Goal: Transaction & Acquisition: Purchase product/service

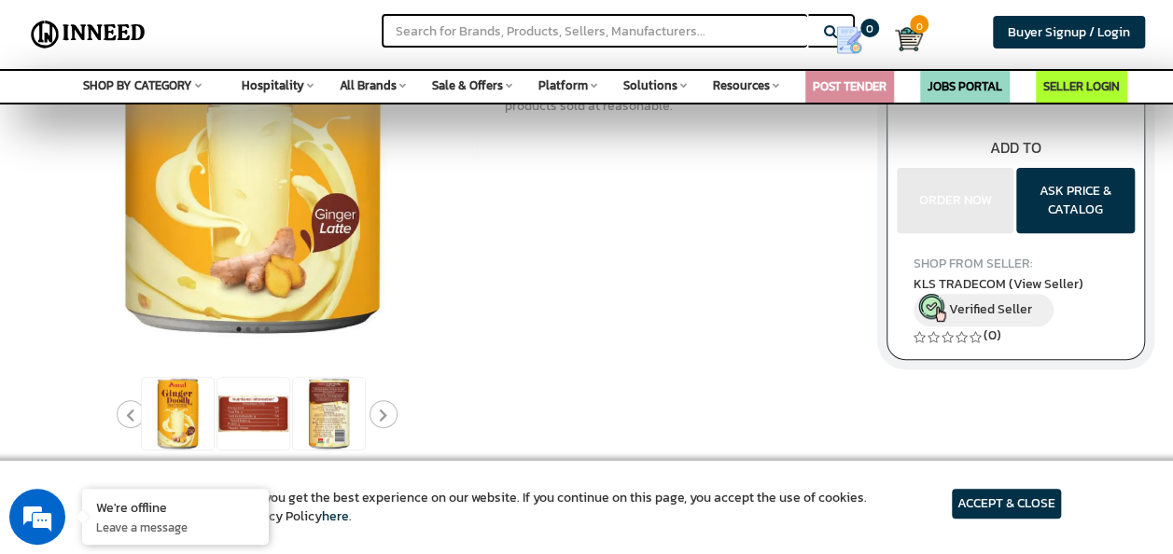
scroll to position [262, 0]
click at [386, 413] on icon "Next" at bounding box center [383, 415] width 8 height 14
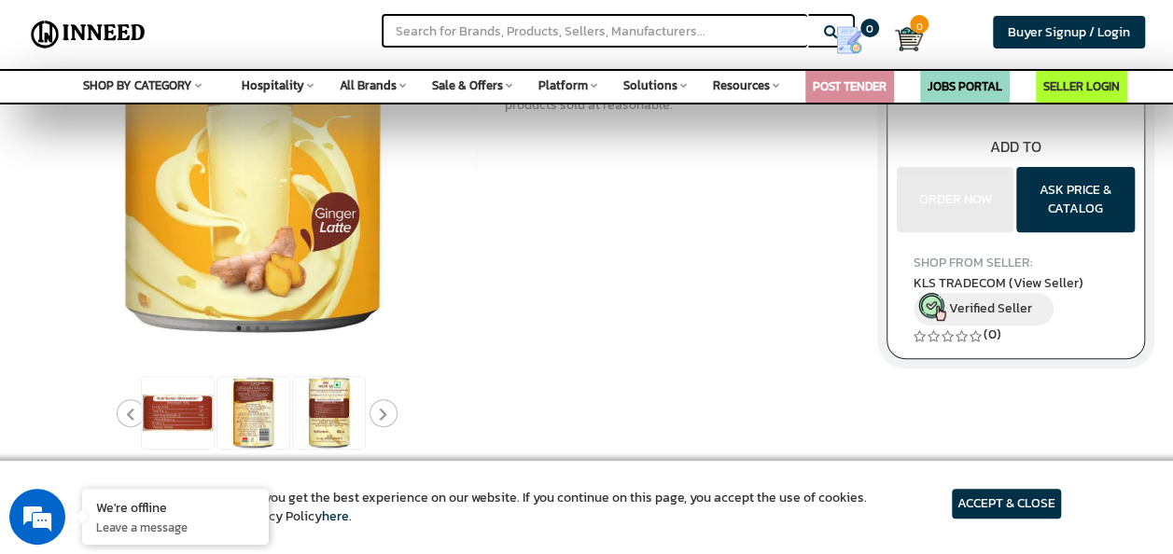
click at [386, 413] on icon "Next" at bounding box center [383, 415] width 8 height 14
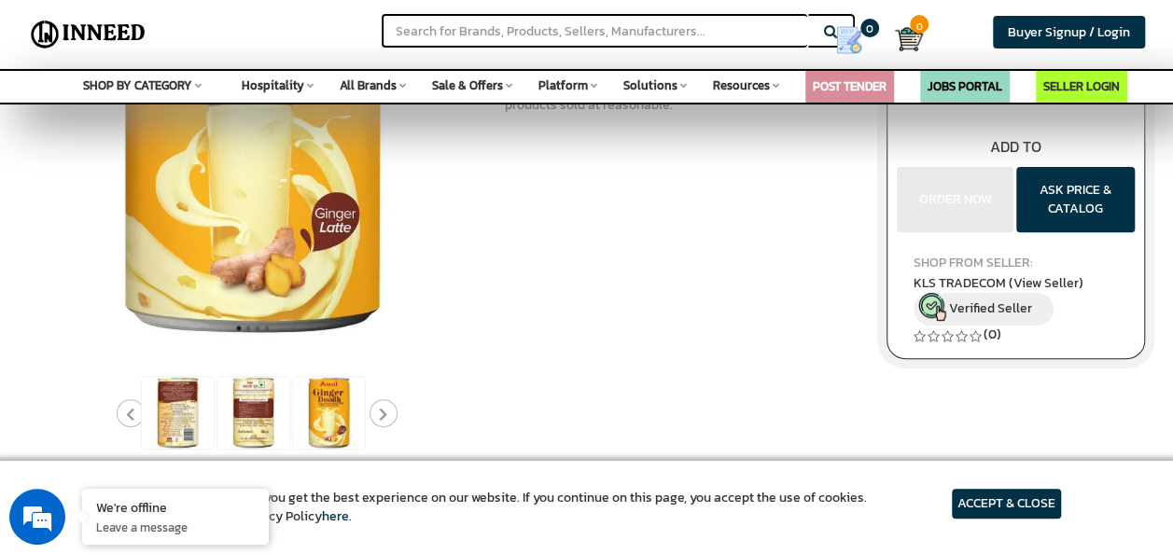
click at [386, 413] on icon "Next" at bounding box center [383, 415] width 8 height 14
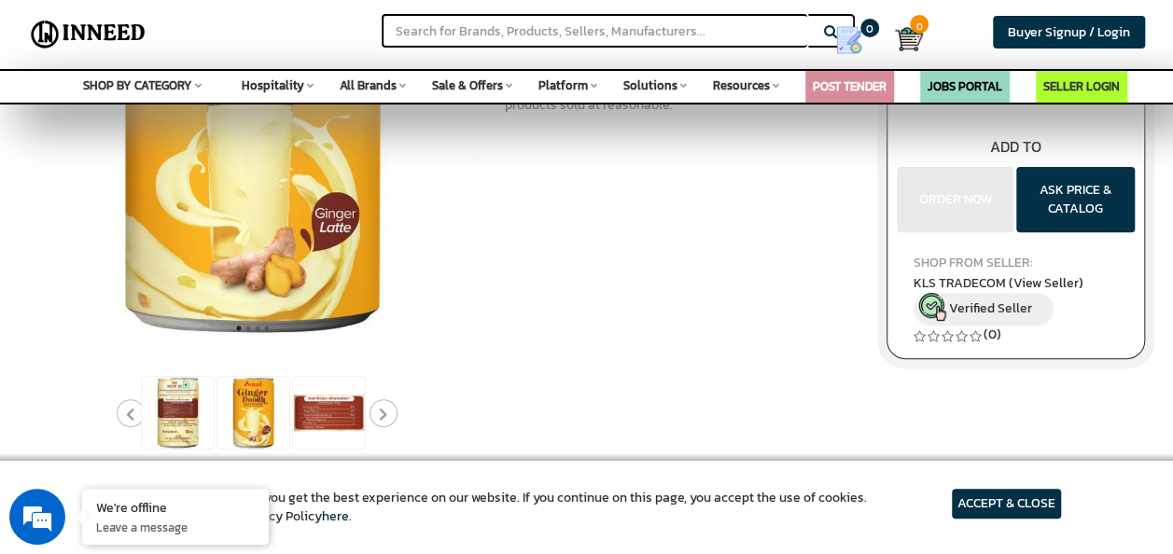
click at [386, 413] on icon "Next" at bounding box center [383, 415] width 8 height 14
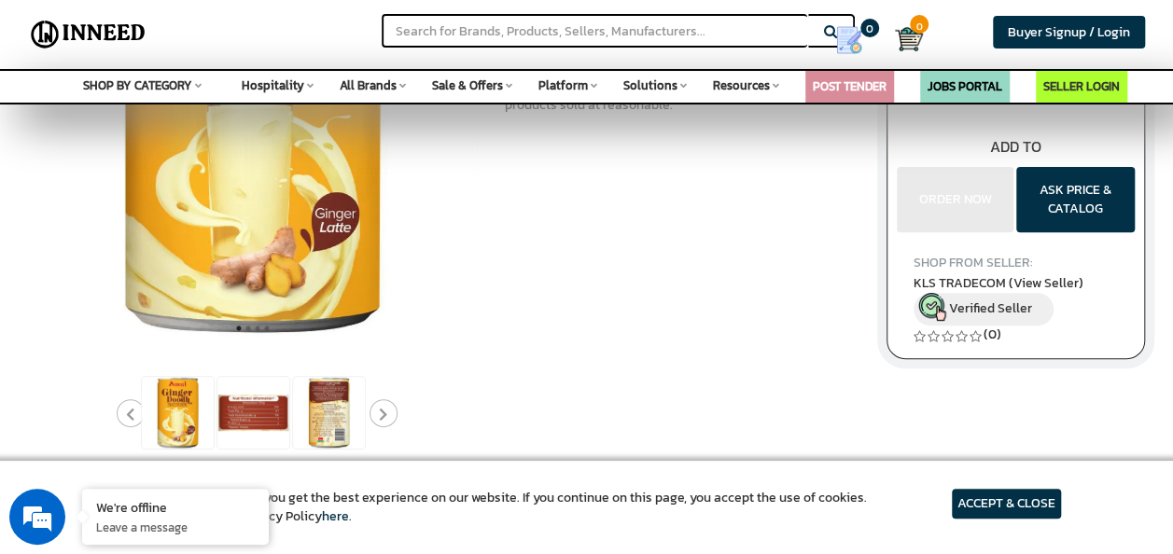
click at [386, 413] on icon "Next" at bounding box center [383, 415] width 8 height 14
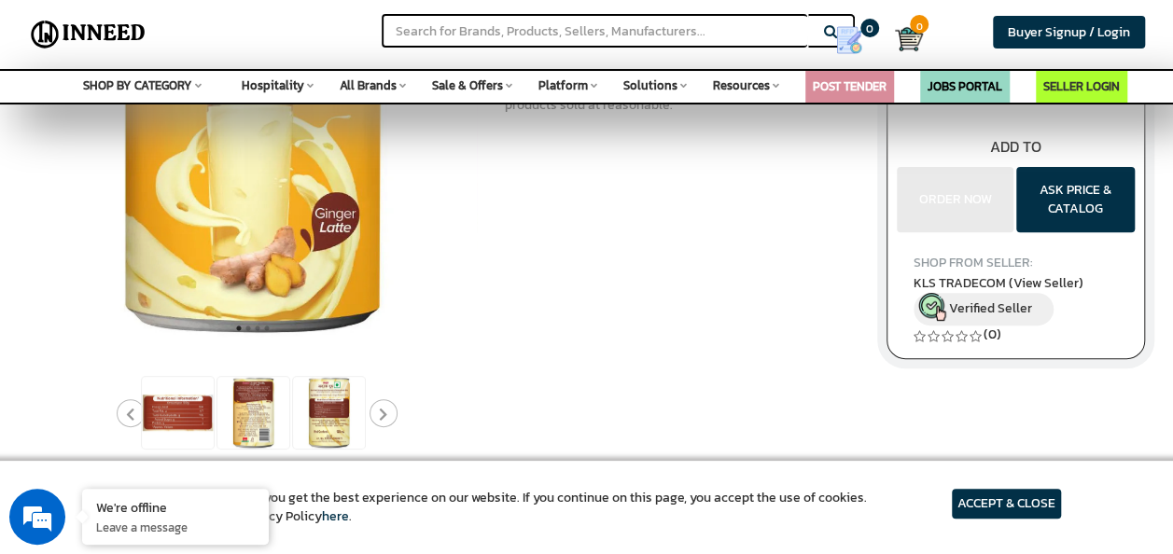
click at [386, 413] on icon "Next" at bounding box center [383, 415] width 8 height 14
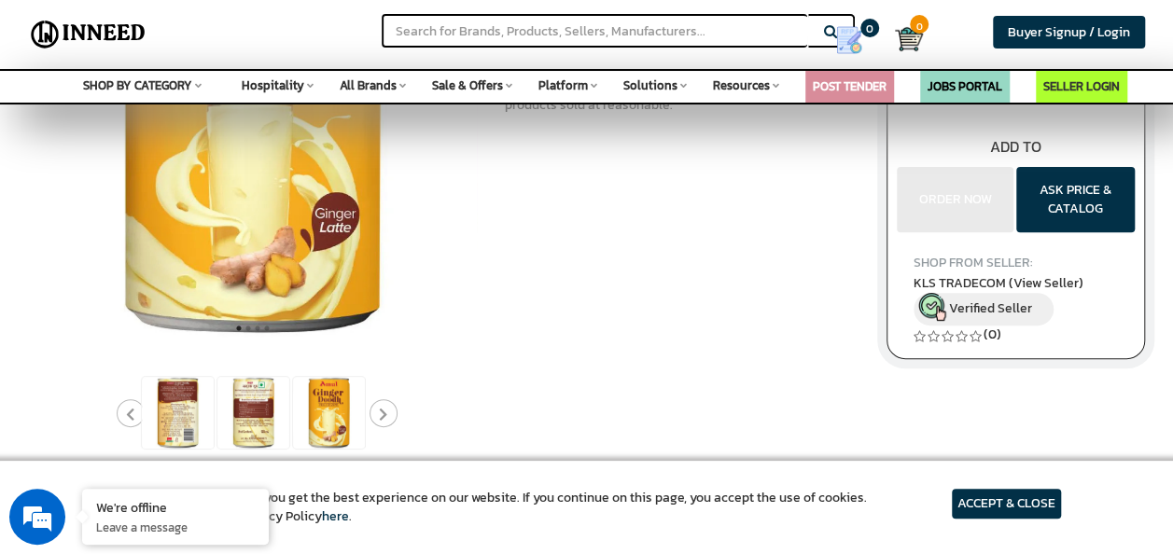
click at [386, 413] on icon "Next" at bounding box center [383, 415] width 8 height 14
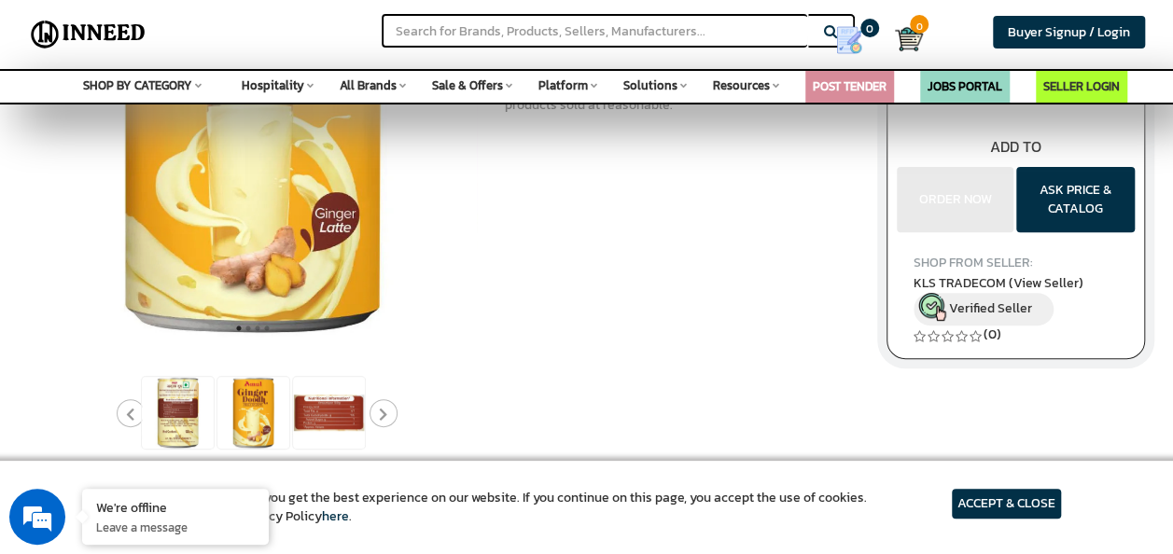
click at [386, 413] on icon "Next" at bounding box center [383, 415] width 8 height 14
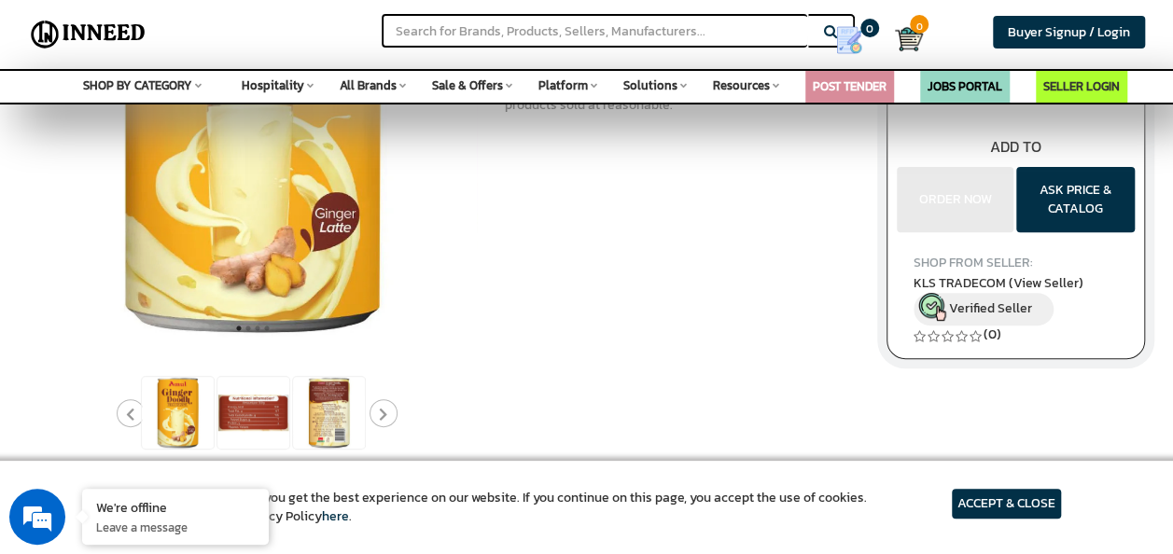
click at [386, 413] on icon "Next" at bounding box center [383, 415] width 8 height 14
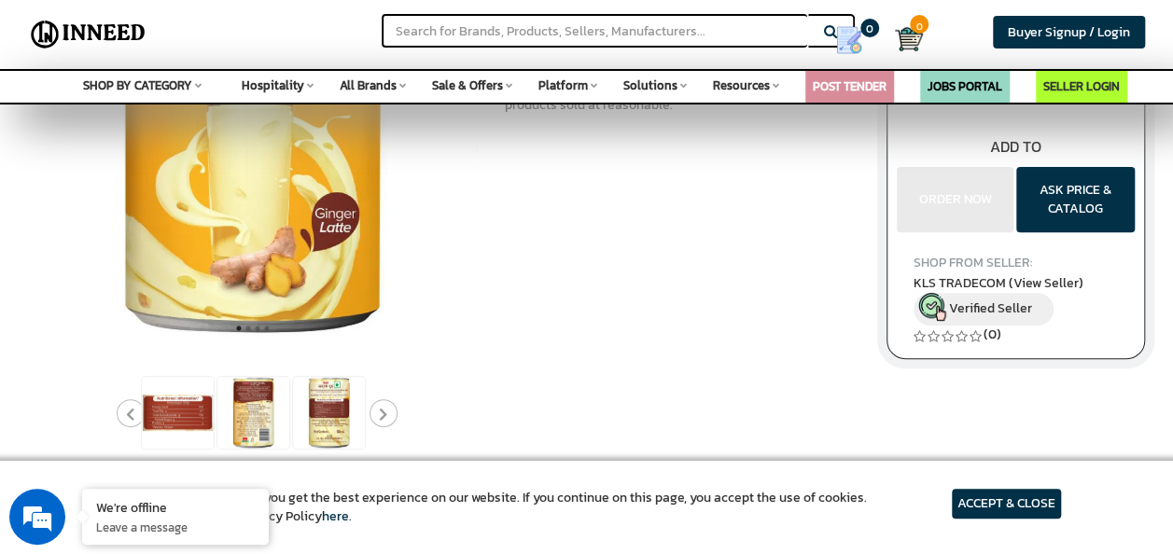
click at [386, 413] on icon "Next" at bounding box center [383, 415] width 8 height 14
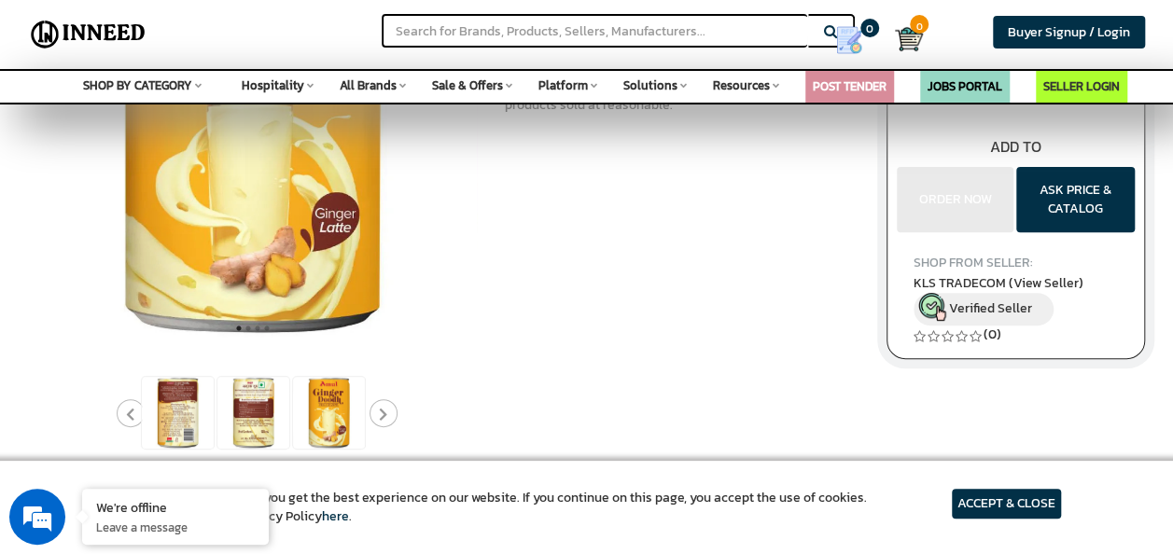
click at [386, 413] on icon "Next" at bounding box center [383, 415] width 8 height 14
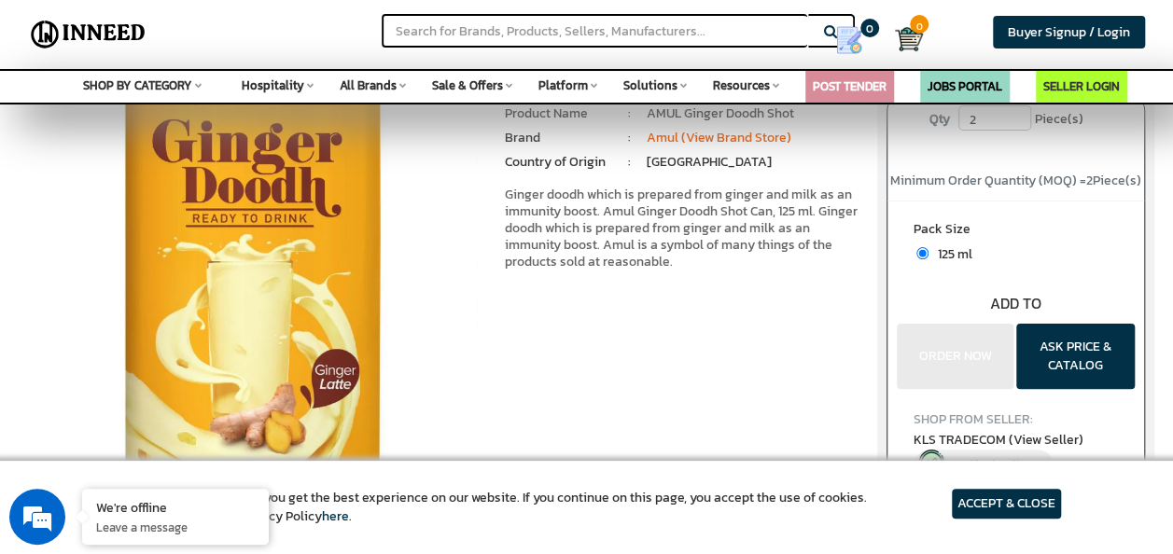
scroll to position [105, 0]
click at [975, 367] on div "Pack Size 125 ml Bulk quantity Discounts!!" at bounding box center [1016, 296] width 257 height 189
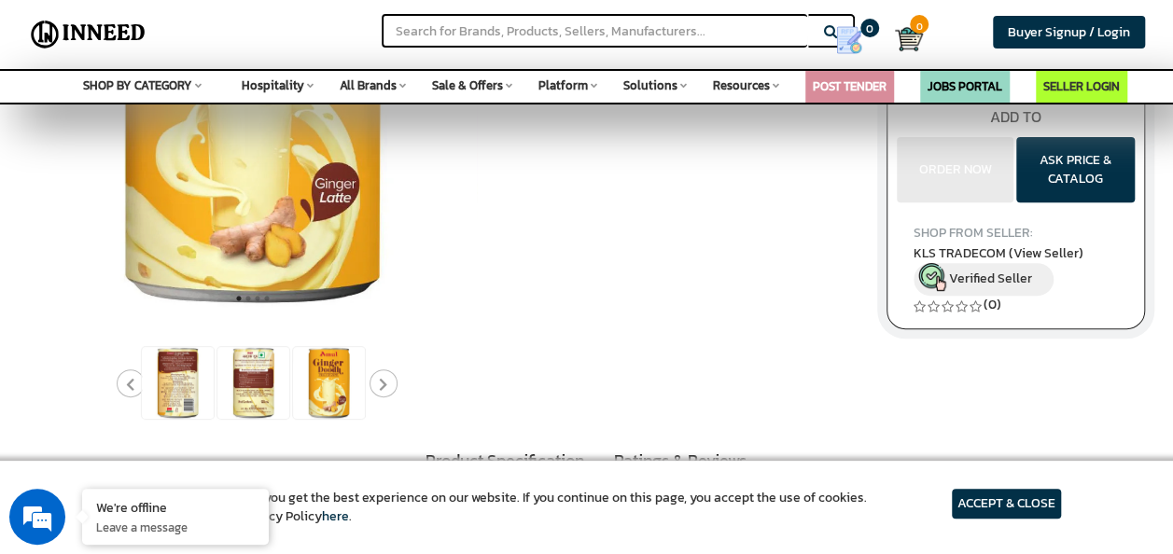
scroll to position [293, 0]
click at [383, 377] on icon "Next" at bounding box center [383, 384] width 8 height 14
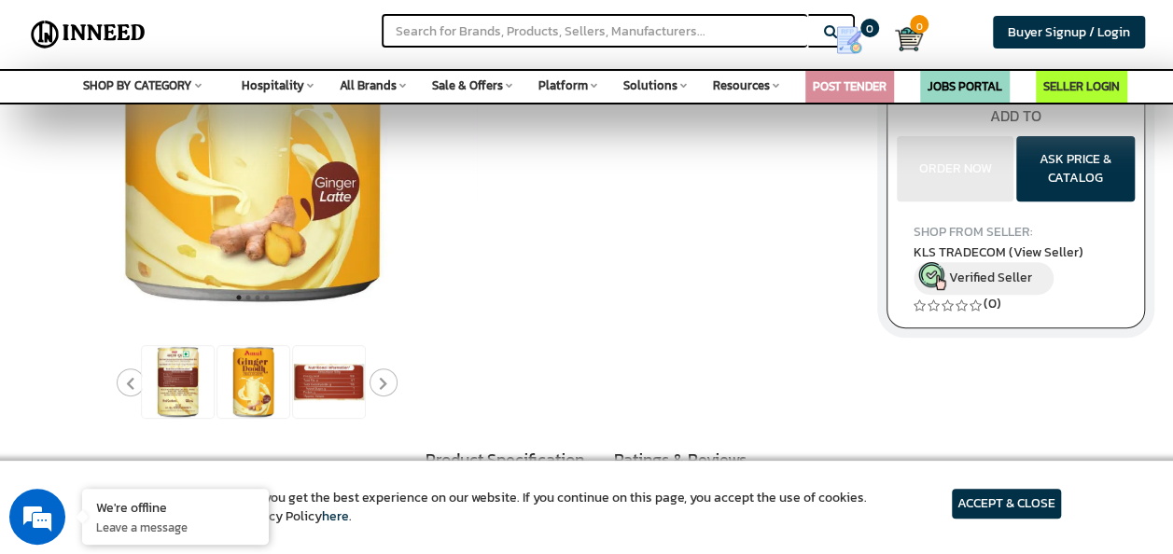
click at [383, 377] on icon "Next" at bounding box center [383, 384] width 8 height 14
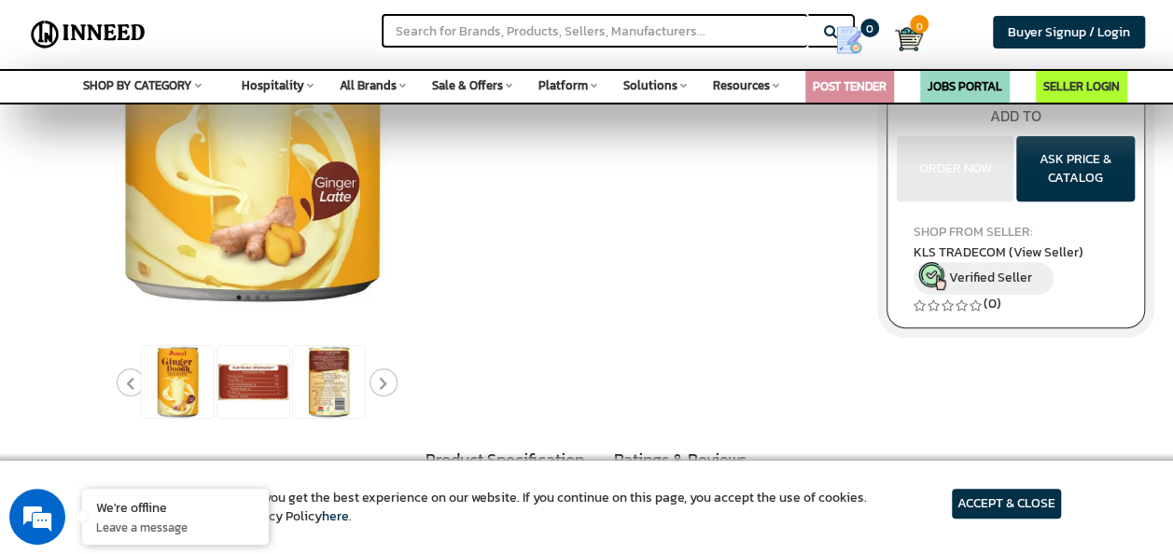
click at [383, 377] on icon "Next" at bounding box center [383, 384] width 8 height 14
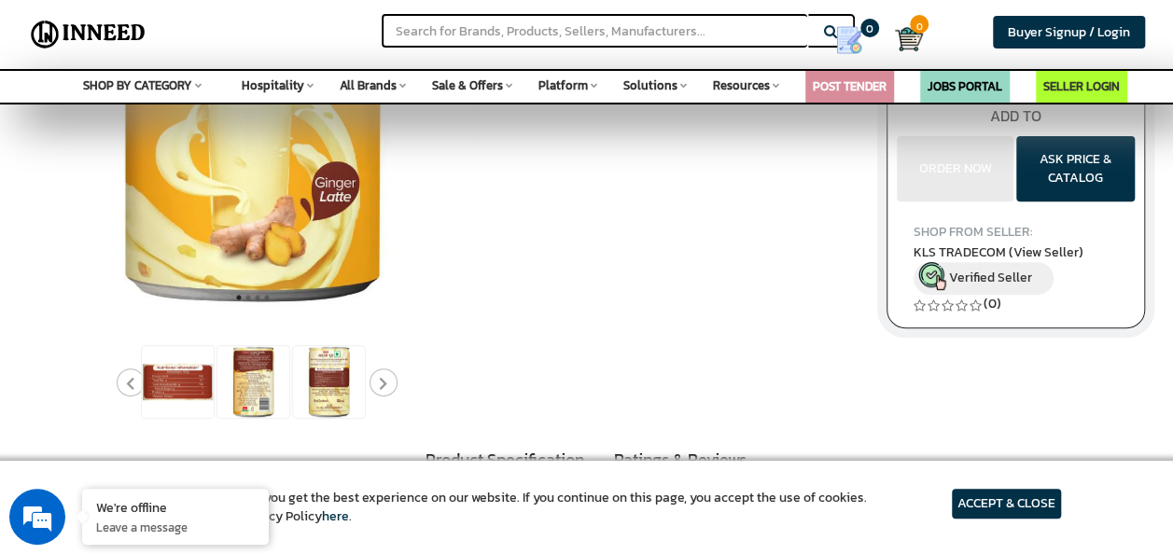
click at [383, 377] on icon "Next" at bounding box center [383, 384] width 8 height 14
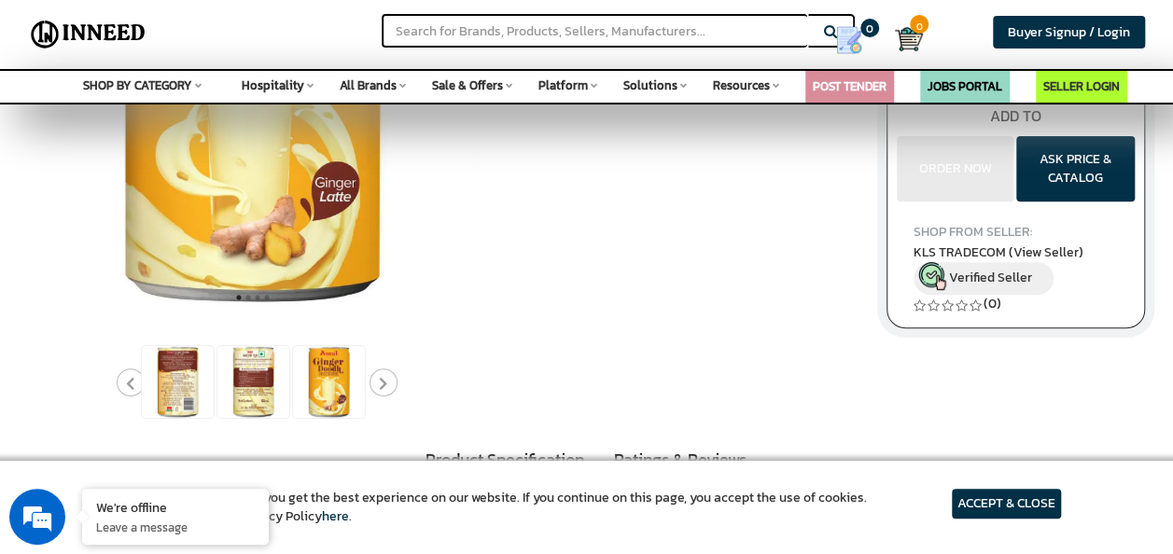
click at [383, 377] on icon "Next" at bounding box center [383, 384] width 8 height 14
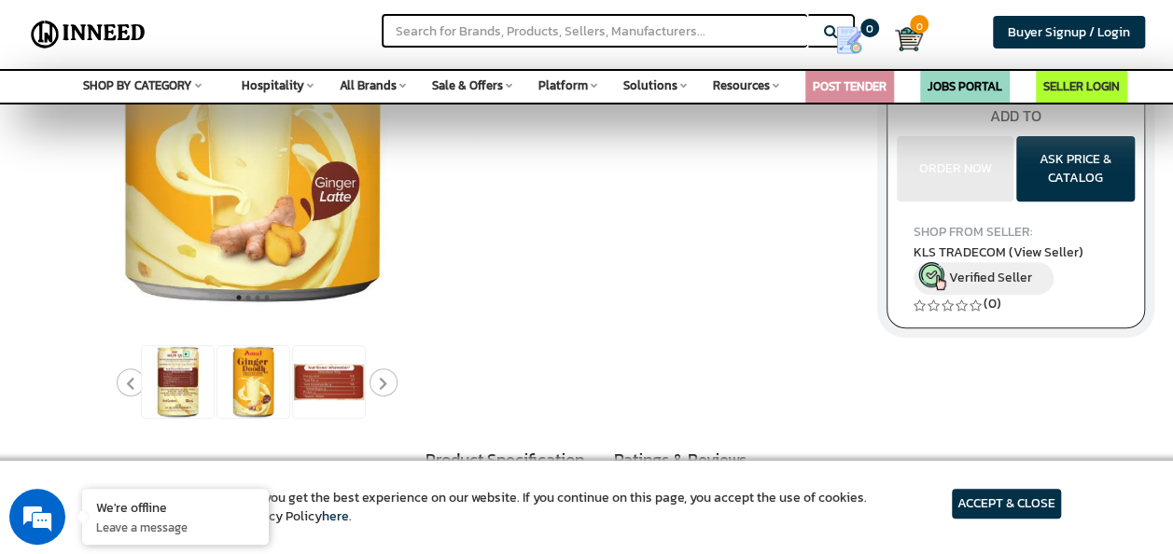
click at [383, 377] on icon "Next" at bounding box center [383, 384] width 8 height 14
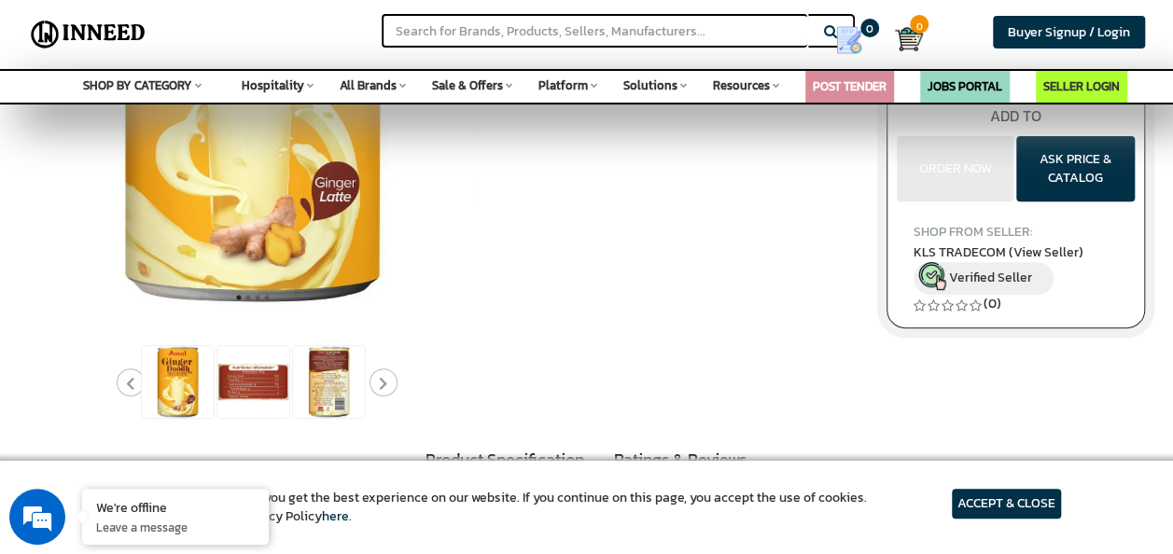
click at [383, 377] on icon "Next" at bounding box center [383, 384] width 8 height 14
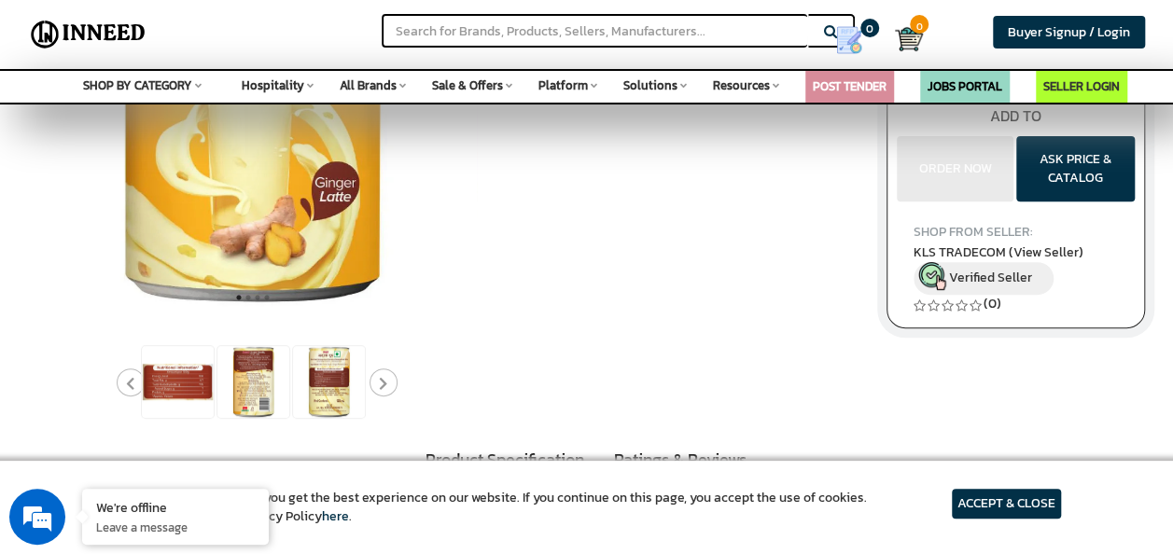
click at [383, 377] on icon "Next" at bounding box center [383, 384] width 8 height 14
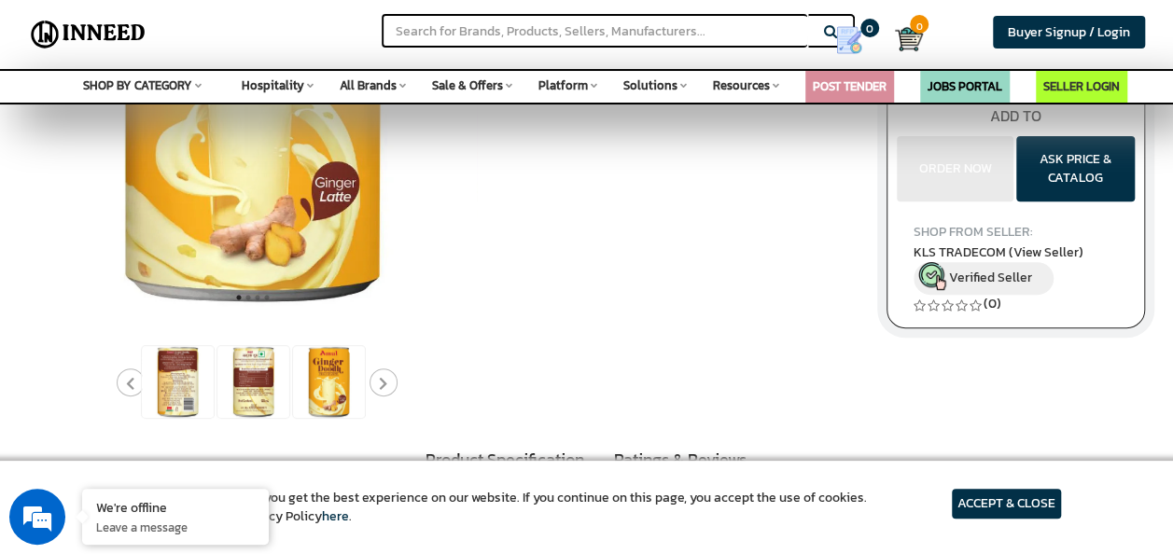
click at [383, 377] on icon "Next" at bounding box center [383, 384] width 8 height 14
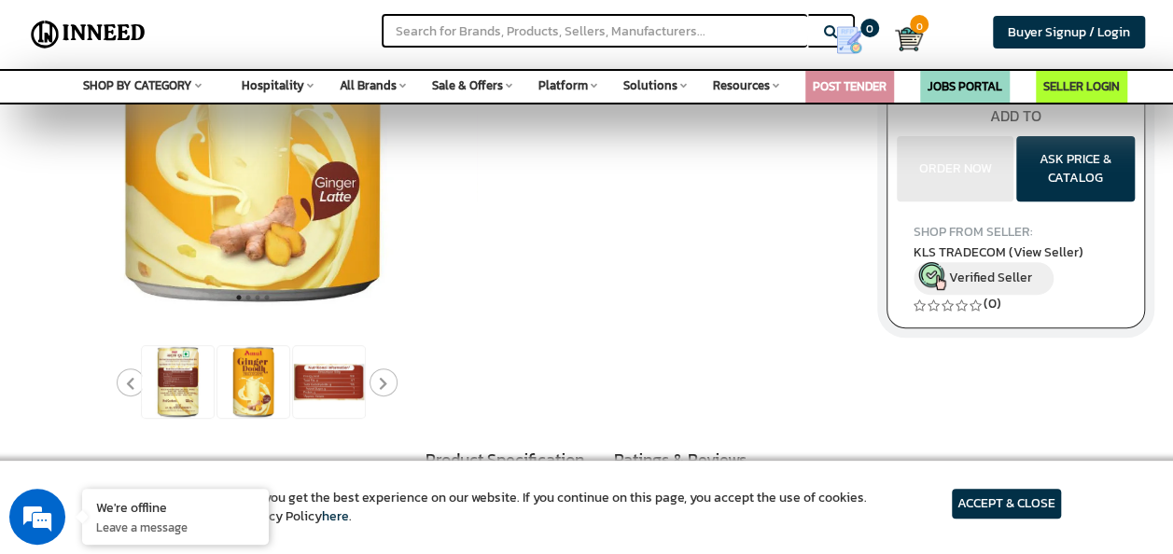
click at [383, 377] on icon "Next" at bounding box center [383, 384] width 8 height 14
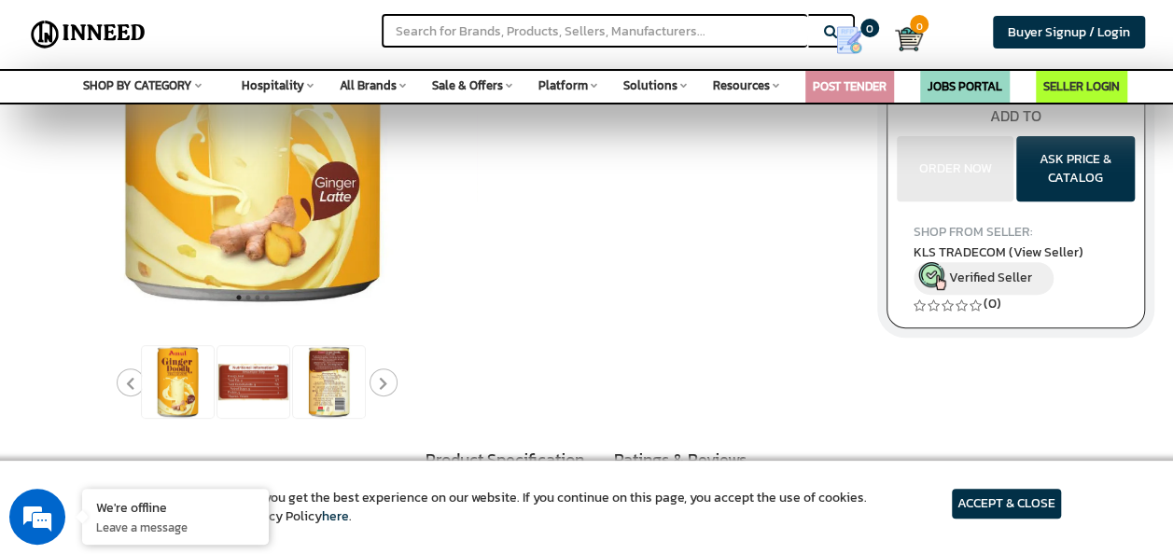
click at [383, 377] on icon "Next" at bounding box center [383, 384] width 8 height 14
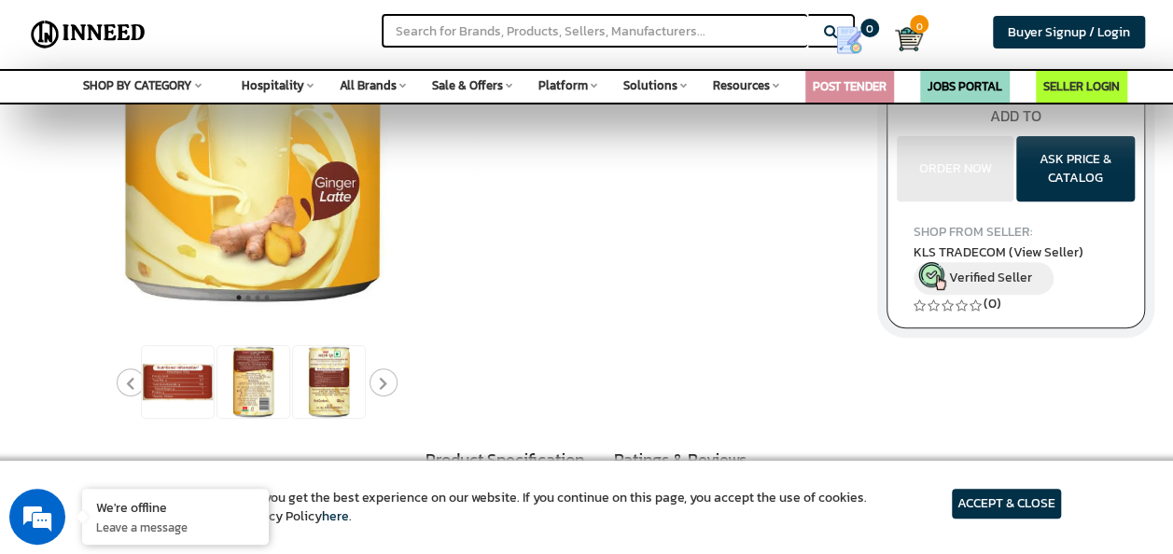
click at [383, 377] on icon "Next" at bounding box center [383, 384] width 8 height 14
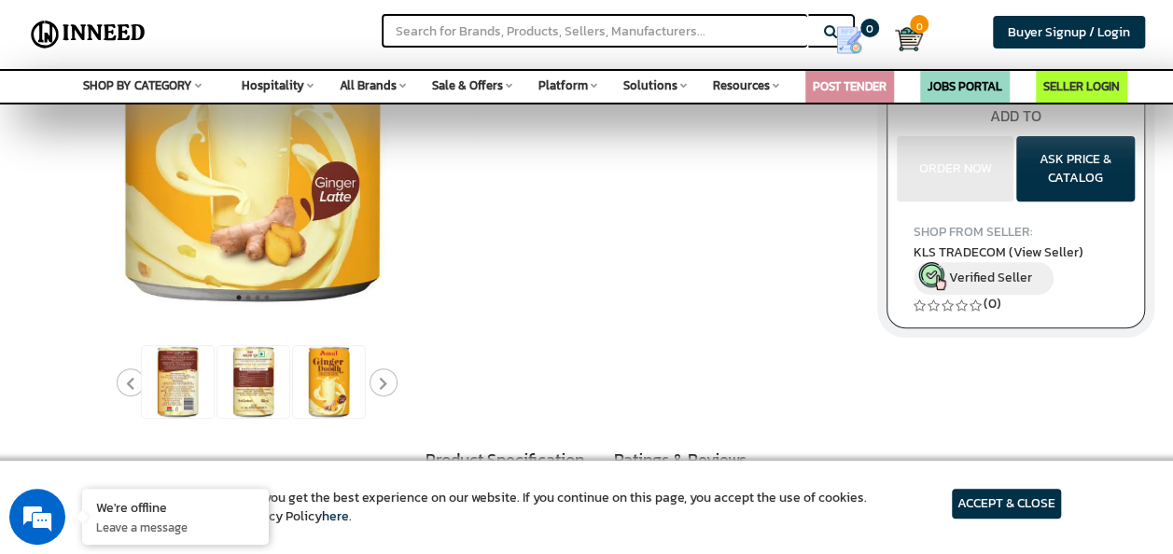
click at [383, 377] on icon "Next" at bounding box center [383, 384] width 8 height 14
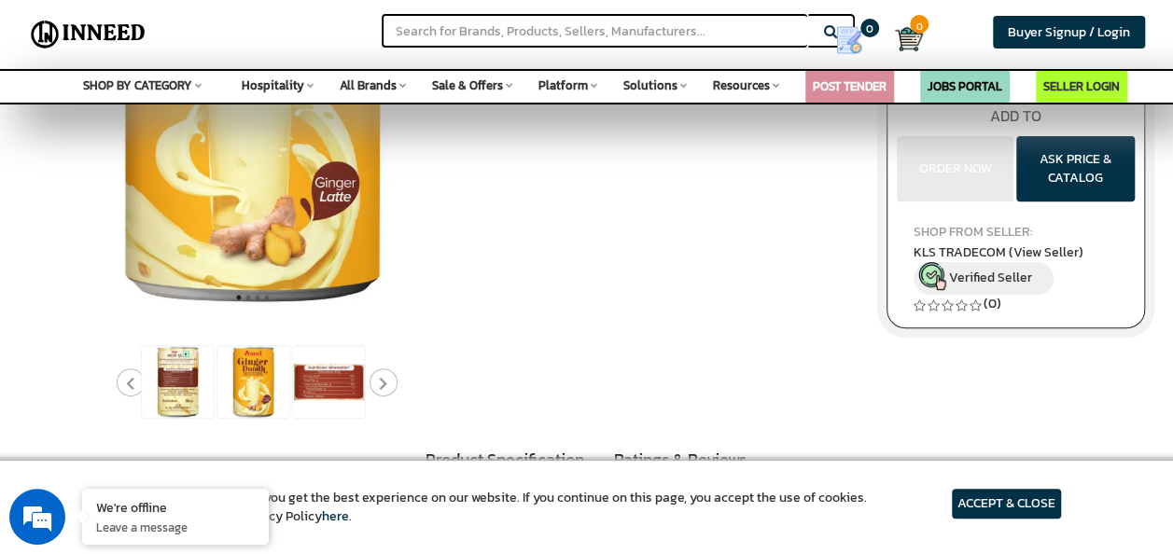
click at [383, 377] on icon "Next" at bounding box center [383, 384] width 8 height 14
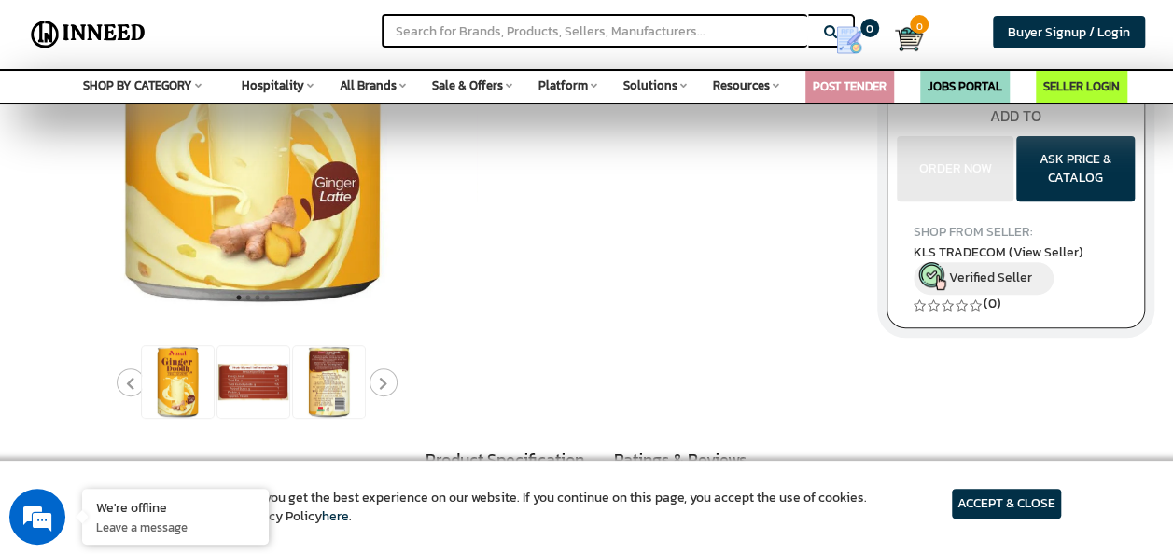
click at [383, 377] on icon "Next" at bounding box center [383, 384] width 8 height 14
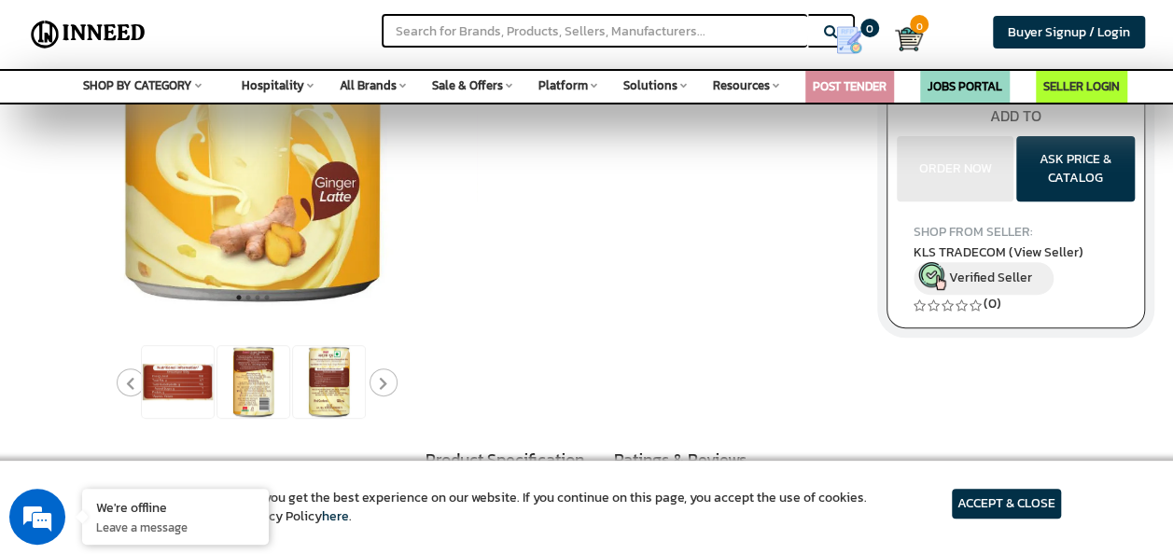
click at [383, 377] on icon "Next" at bounding box center [383, 384] width 8 height 14
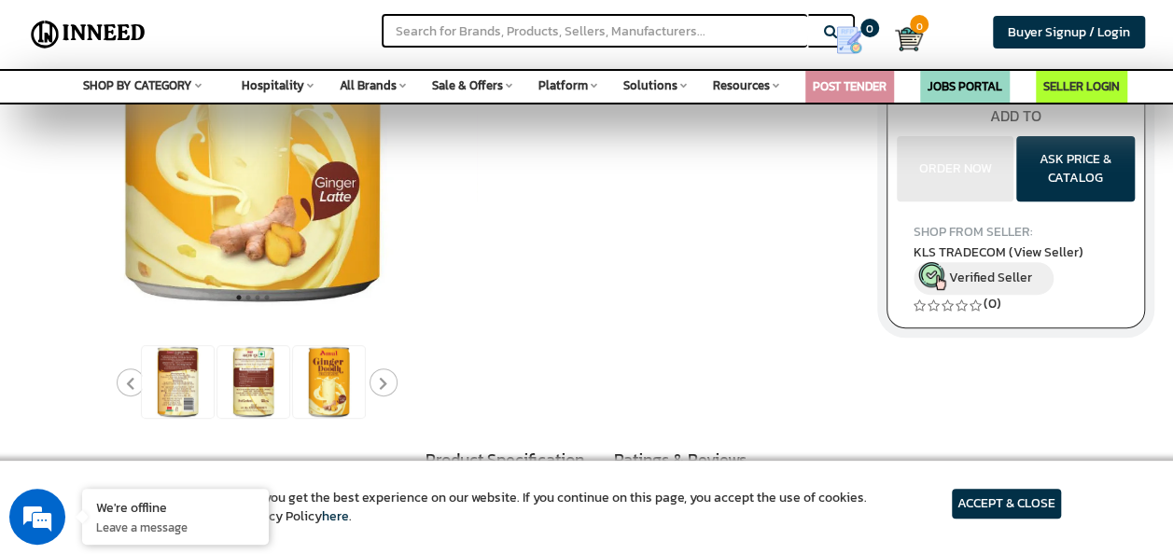
click at [383, 377] on icon "Next" at bounding box center [383, 384] width 8 height 14
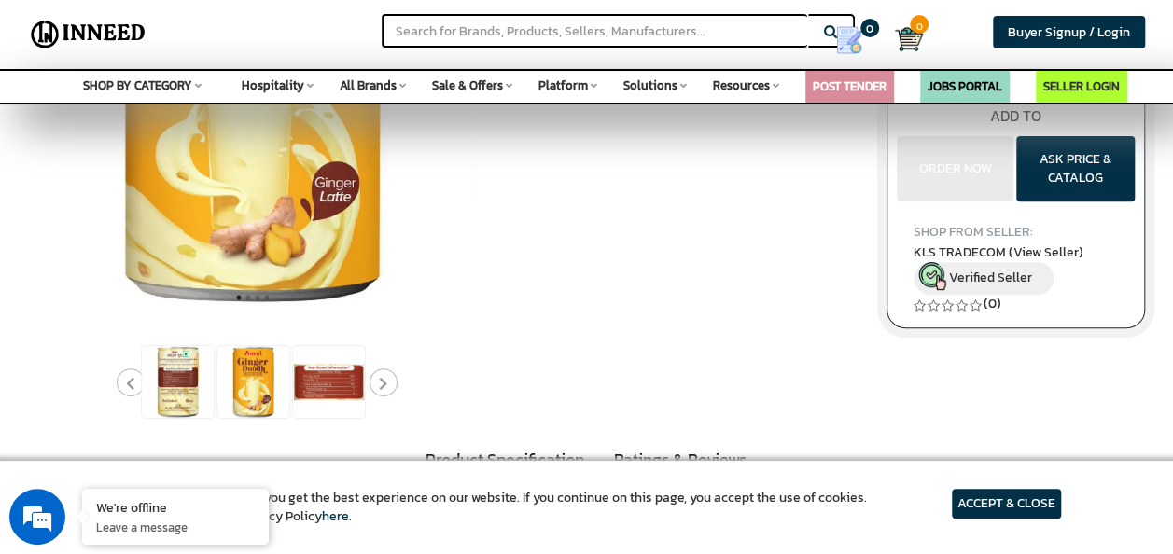
click at [383, 377] on icon "Next" at bounding box center [383, 384] width 8 height 14
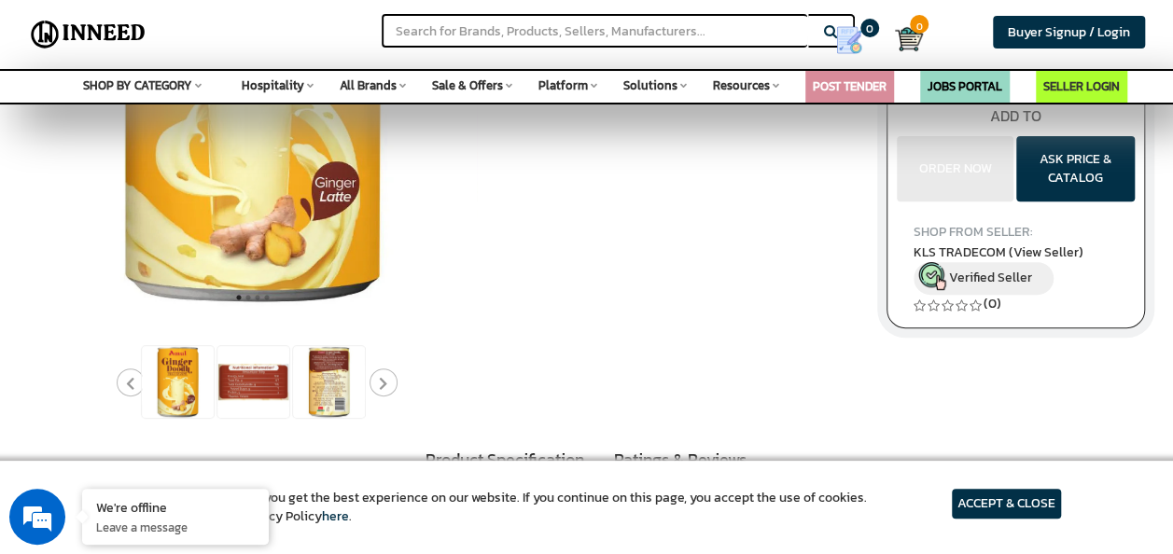
click at [383, 377] on icon "Next" at bounding box center [383, 384] width 8 height 14
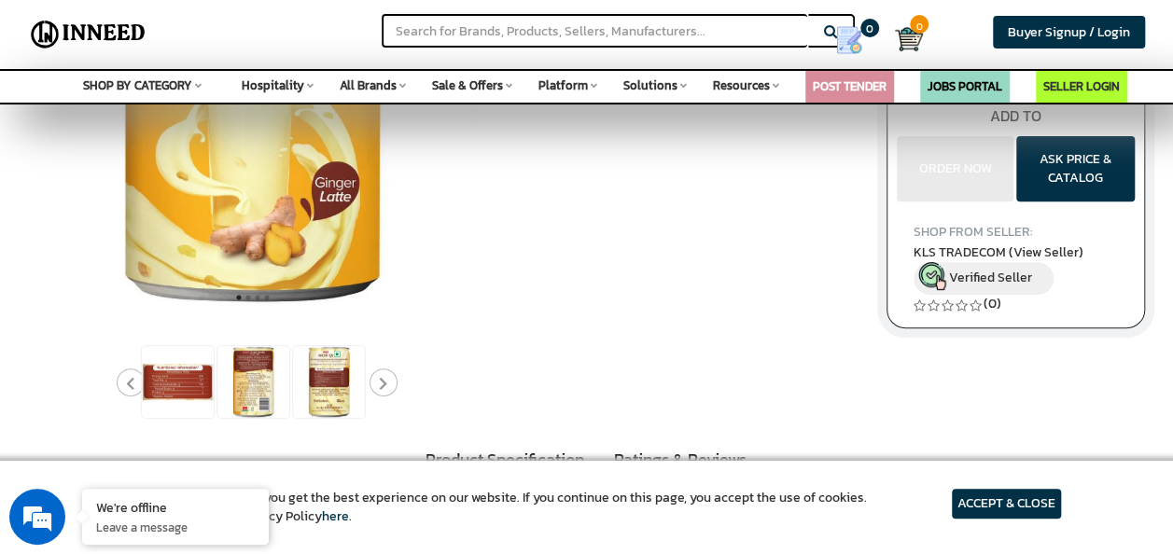
click at [383, 377] on icon "Next" at bounding box center [383, 384] width 8 height 14
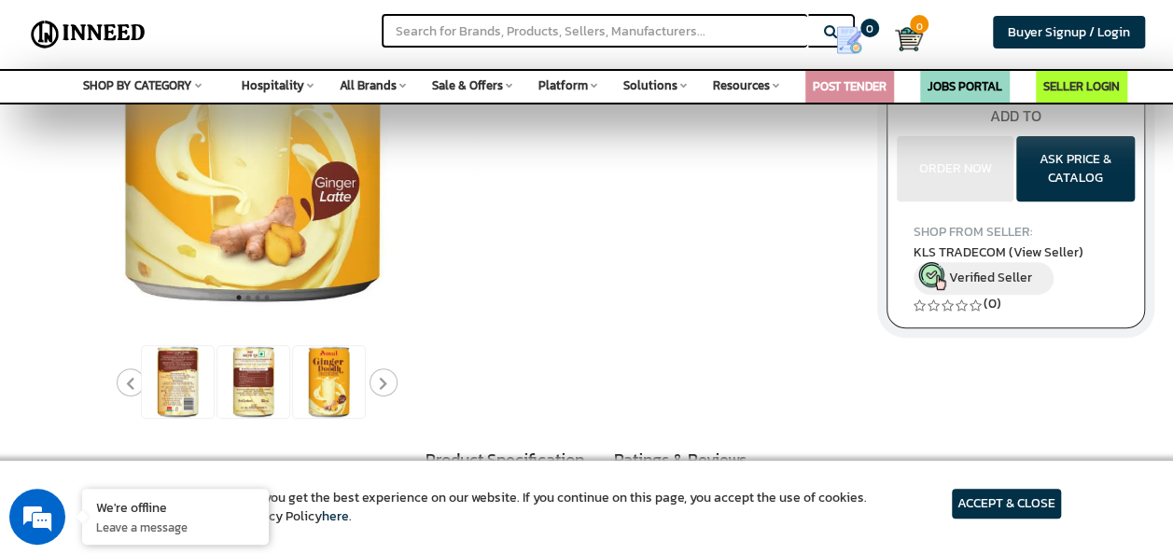
click at [383, 377] on icon "Next" at bounding box center [383, 384] width 8 height 14
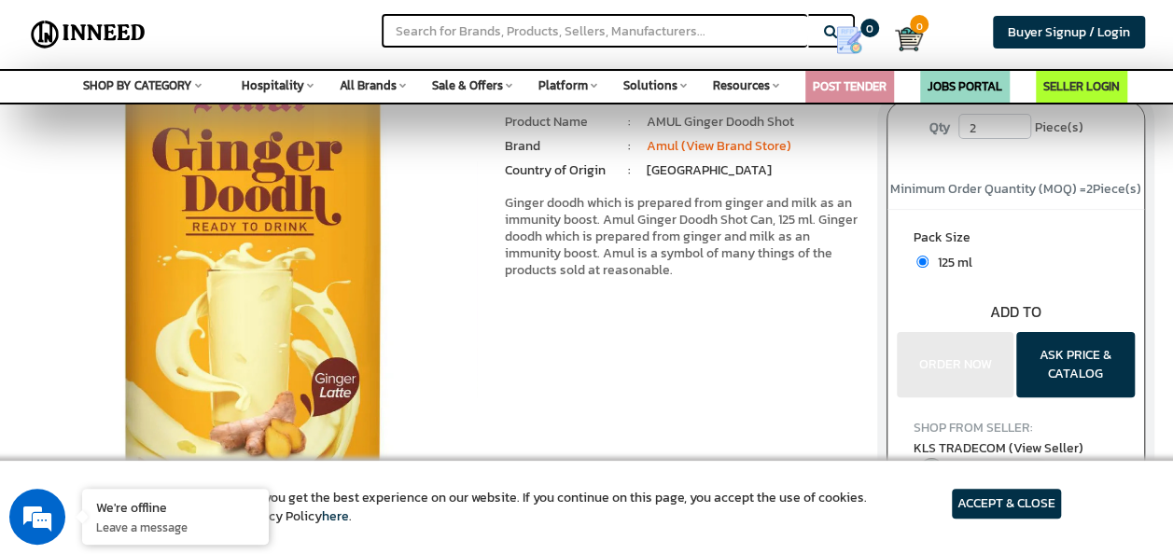
scroll to position [97, 0]
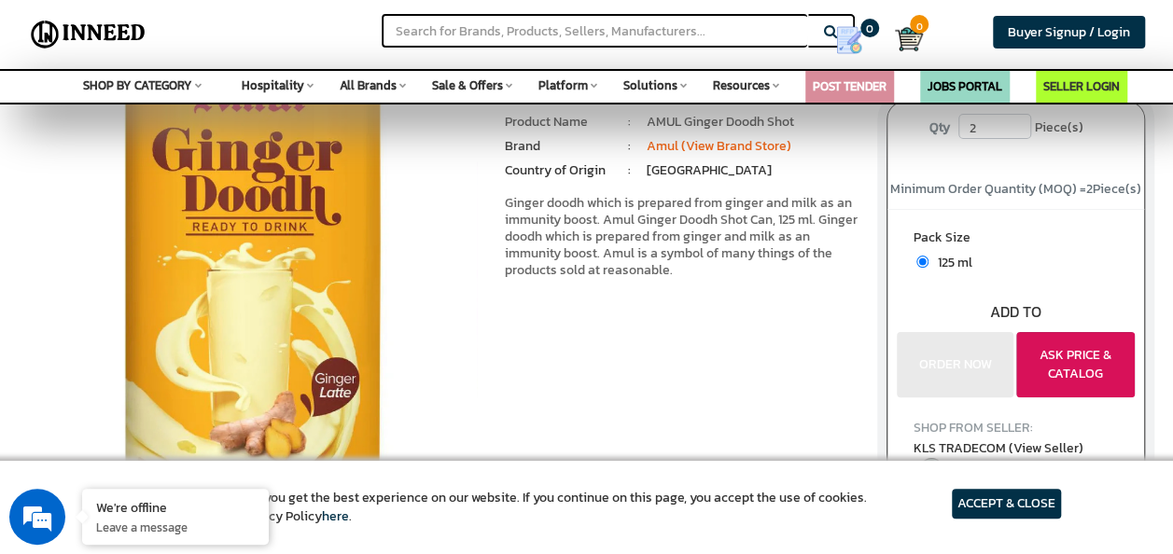
click at [1094, 373] on button "ASK PRICE & CATALOG" at bounding box center [1076, 364] width 119 height 65
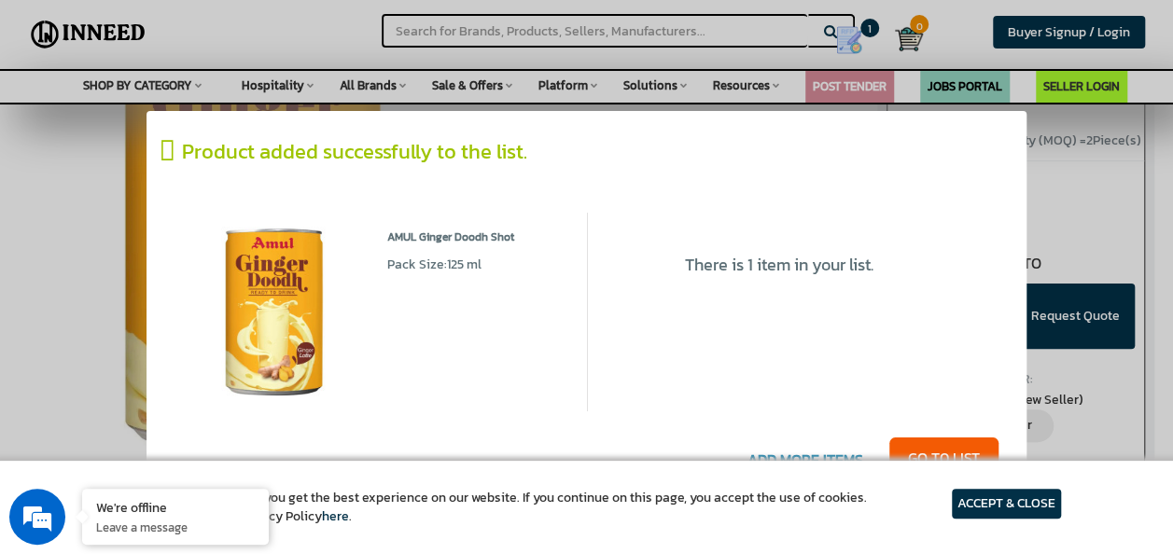
scroll to position [149, 0]
click at [1068, 174] on div at bounding box center [586, 277] width 1173 height 554
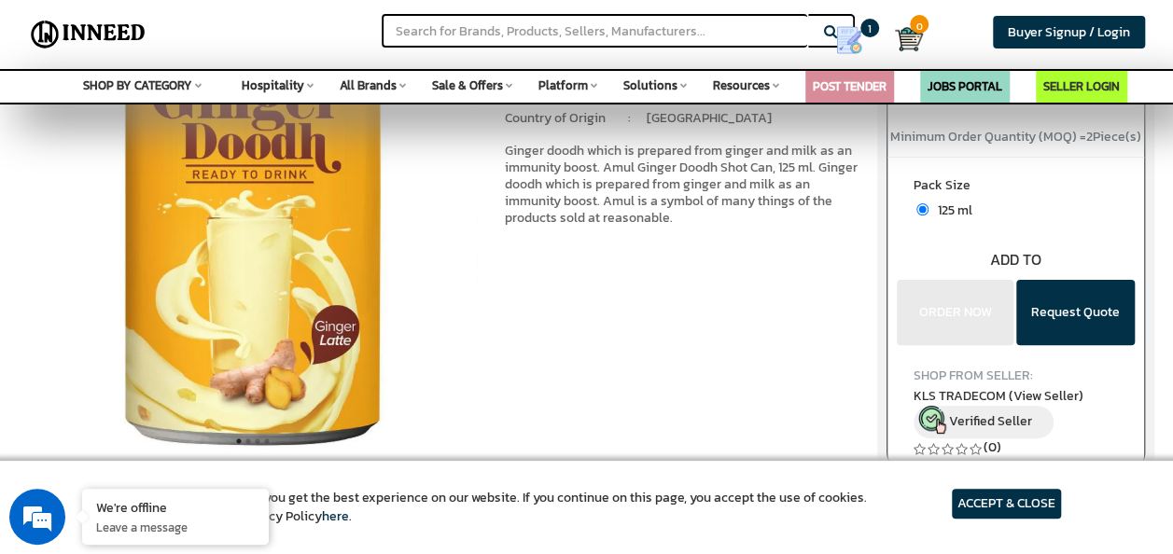
scroll to position [0, 0]
